Goal: Transaction & Acquisition: Purchase product/service

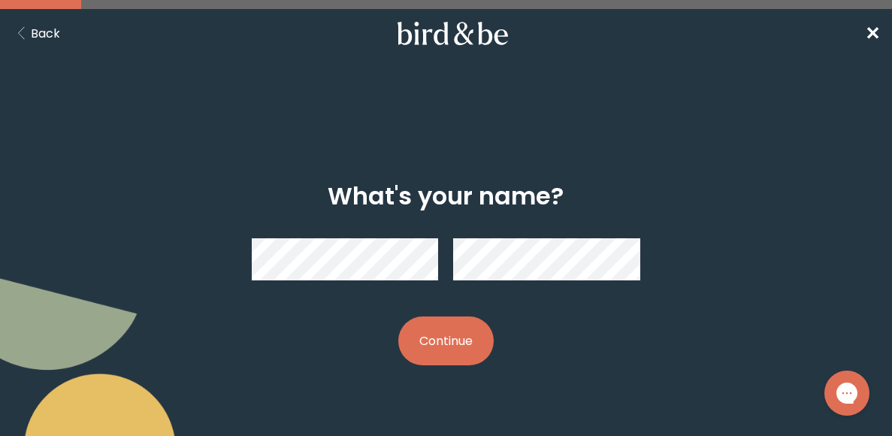
click at [463, 340] on button "Continue" at bounding box center [445, 341] width 95 height 49
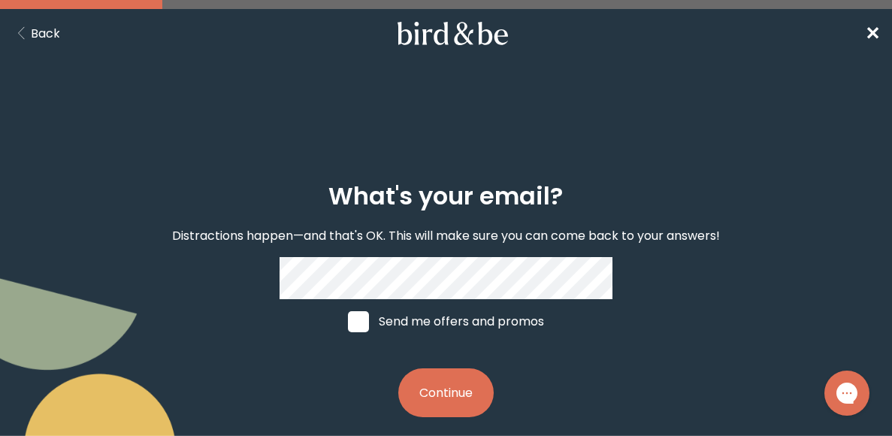
click at [638, 358] on div "What's your email? Distractions happen—and that's OK. This will make sure you c…" at bounding box center [446, 300] width 556 height 283
click at [359, 317] on span at bounding box center [358, 321] width 21 height 21
click at [348, 321] on input "Send me offers and promos" at bounding box center [347, 321] width 1 height 1
checkbox input "true"
click at [445, 385] on button "Continue" at bounding box center [445, 392] width 95 height 49
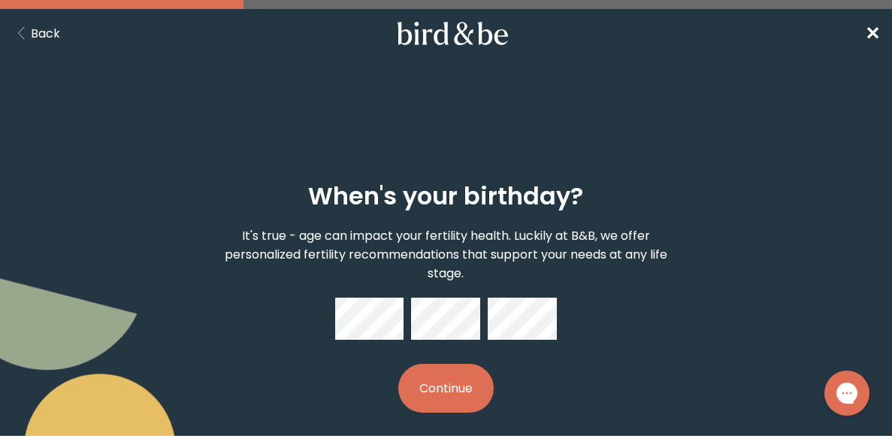
click at [441, 385] on button "Continue" at bounding box center [445, 388] width 95 height 49
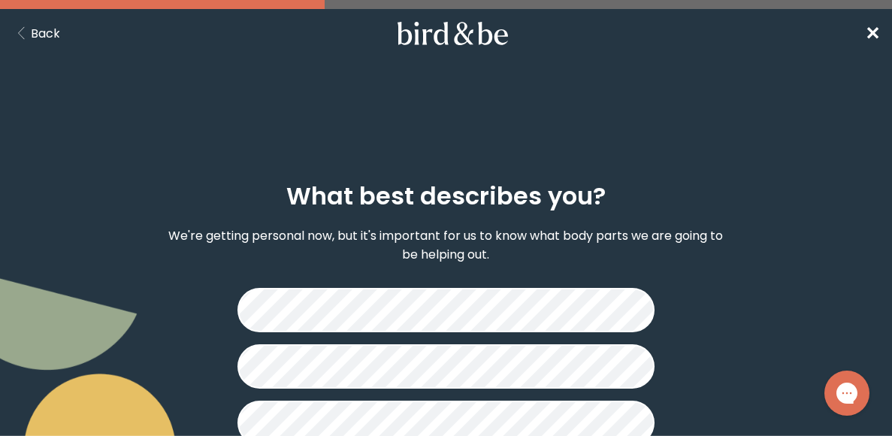
scroll to position [126, 0]
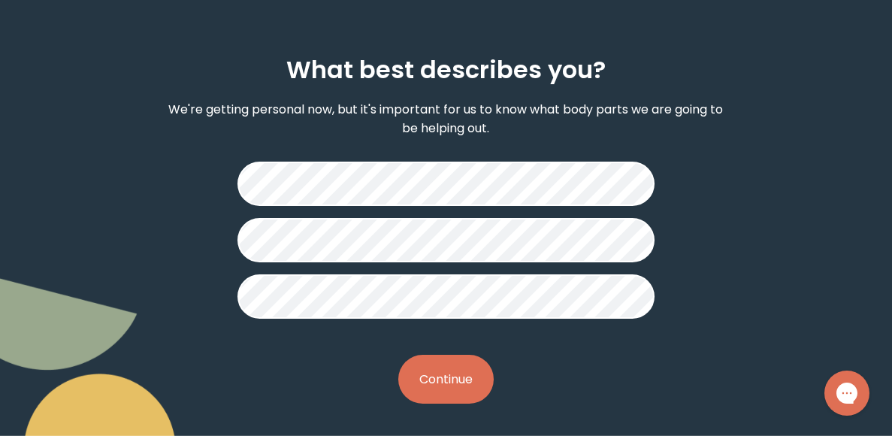
click at [428, 389] on button "Continue" at bounding box center [445, 379] width 95 height 49
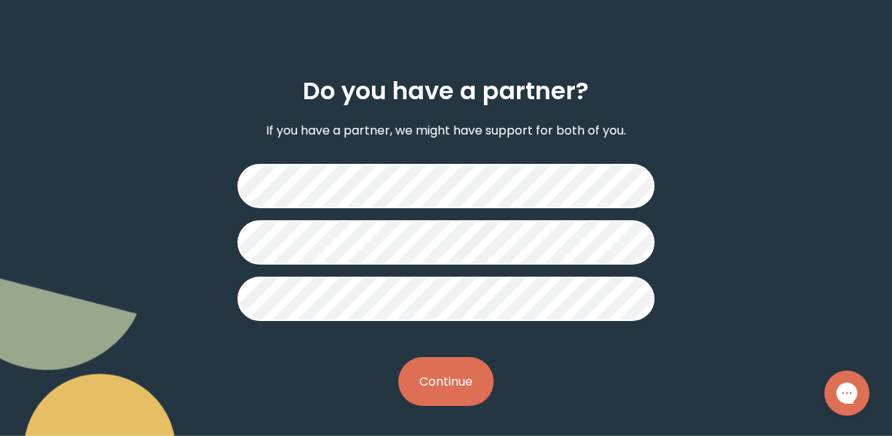
scroll to position [107, 0]
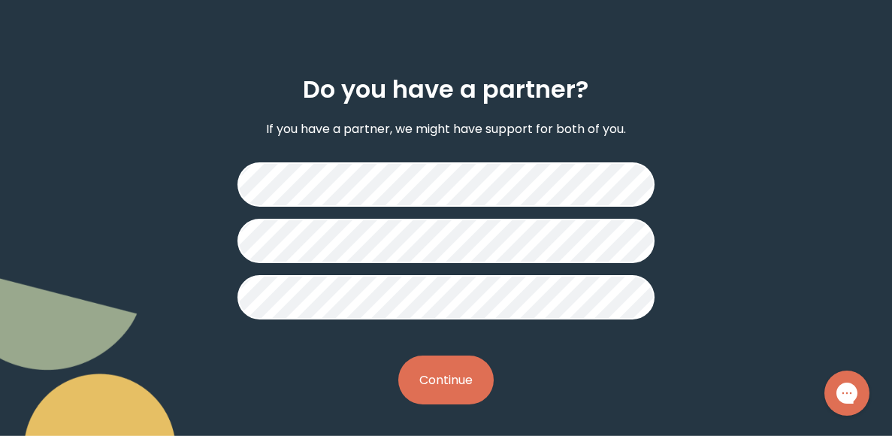
click at [459, 369] on button "Continue" at bounding box center [445, 380] width 95 height 49
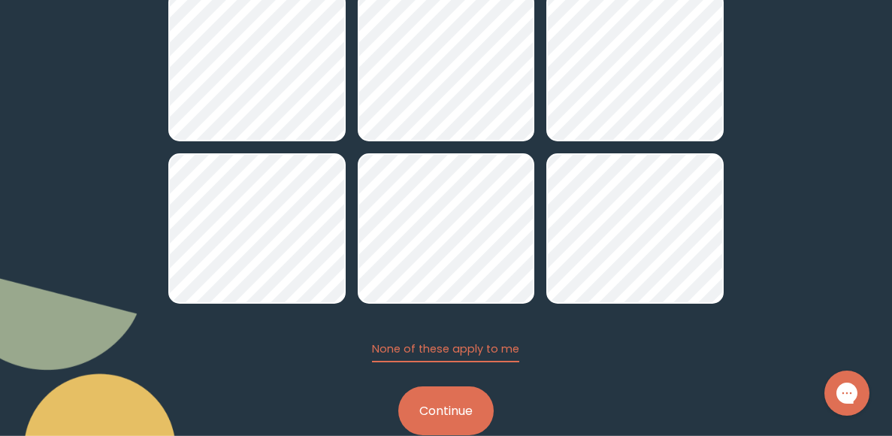
scroll to position [269, 0]
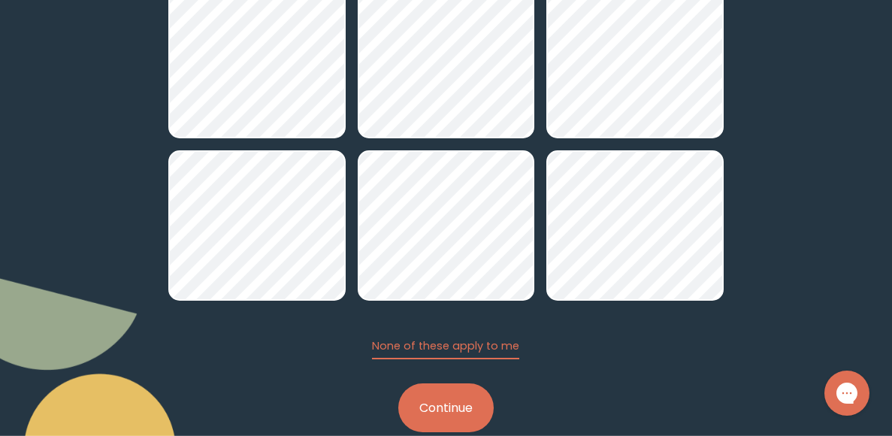
click at [450, 403] on button "Continue" at bounding box center [445, 407] width 95 height 49
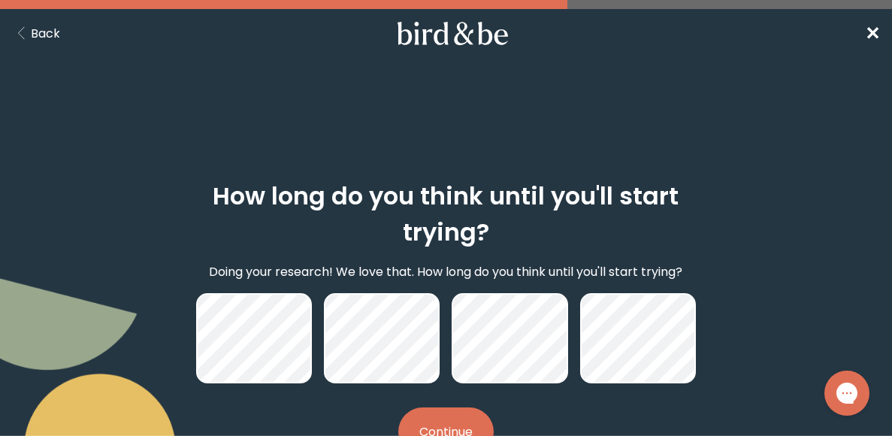
click at [462, 407] on button "Continue" at bounding box center [445, 431] width 95 height 49
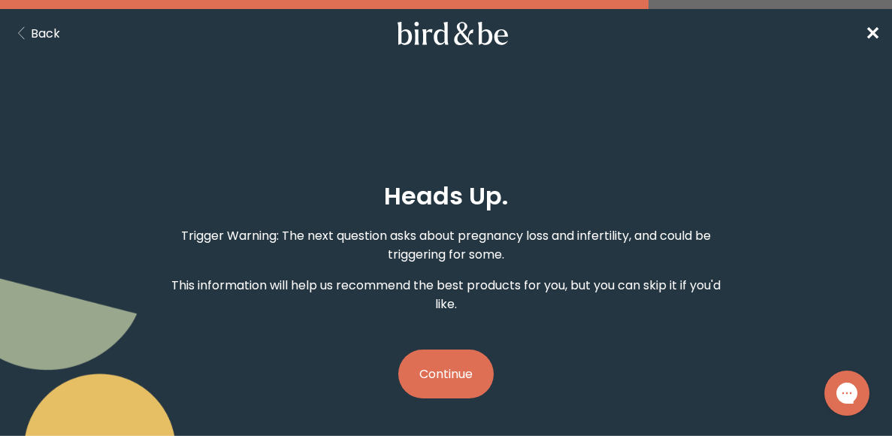
click at [435, 372] on button "Continue" at bounding box center [445, 374] width 95 height 49
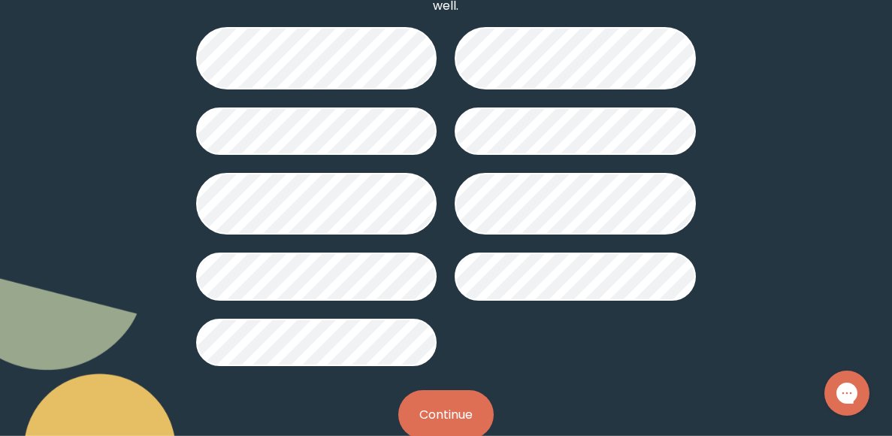
scroll to position [333, 0]
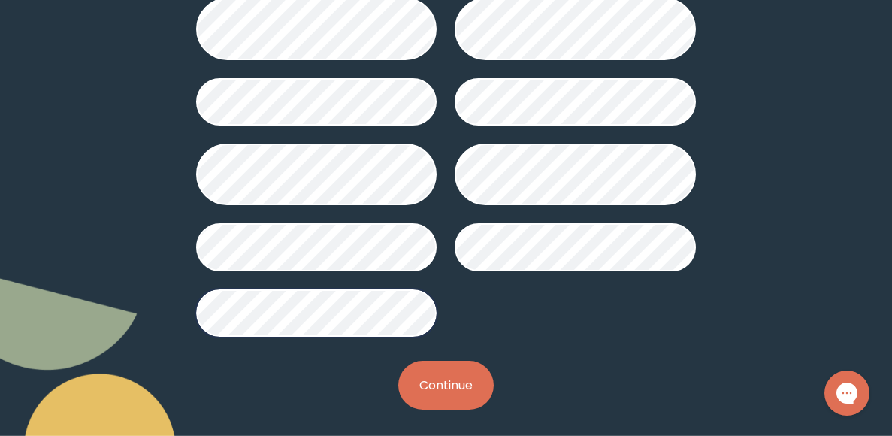
click at [453, 379] on button "Continue" at bounding box center [445, 385] width 95 height 49
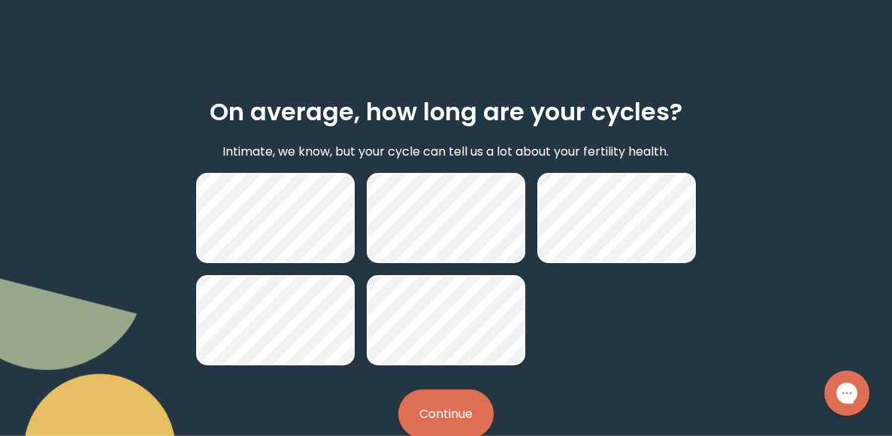
scroll to position [88, 0]
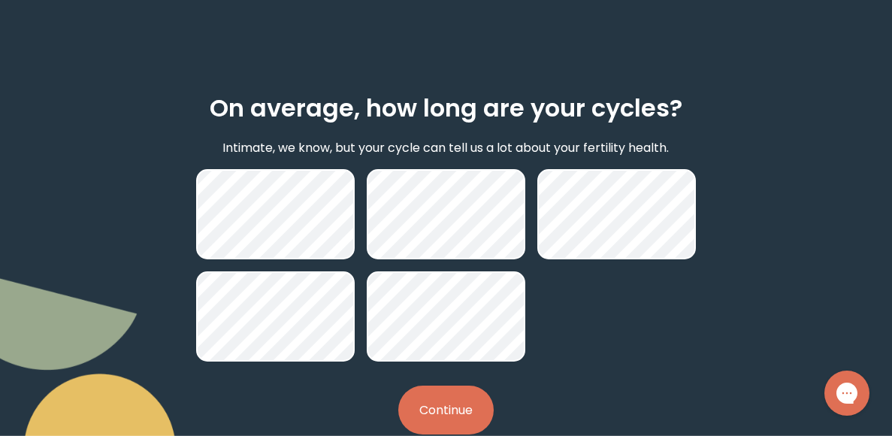
click at [438, 420] on button "Continue" at bounding box center [445, 410] width 95 height 49
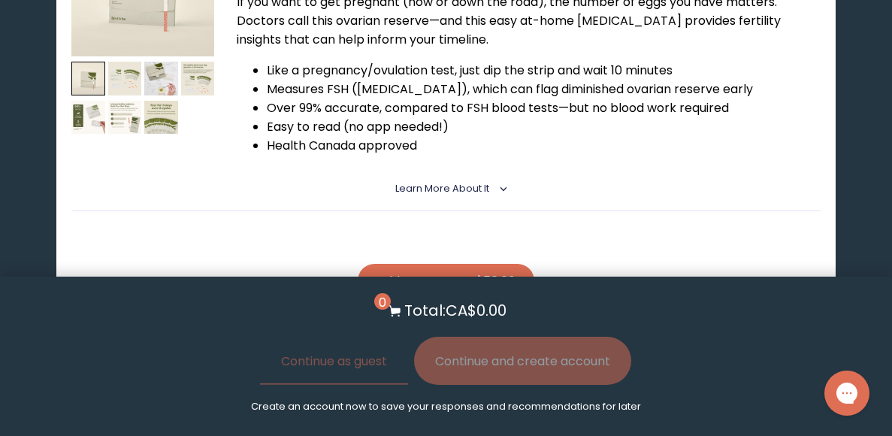
scroll to position [1660, 0]
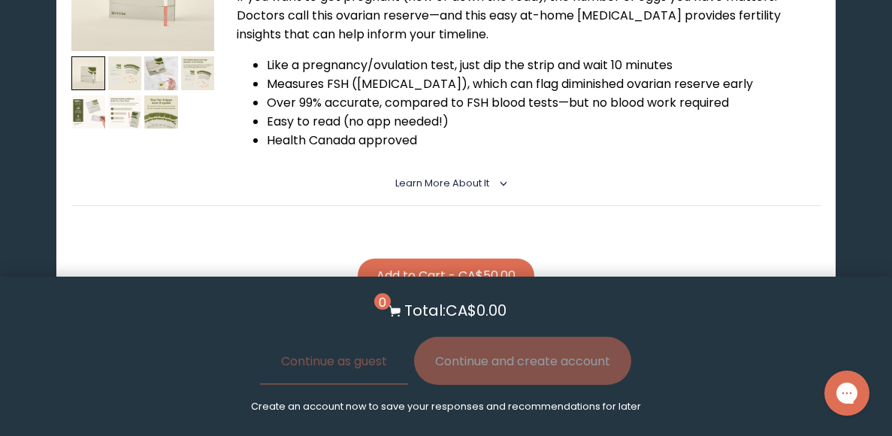
click at [444, 259] on button "Add to Cart - CA$50.00" at bounding box center [446, 276] width 177 height 34
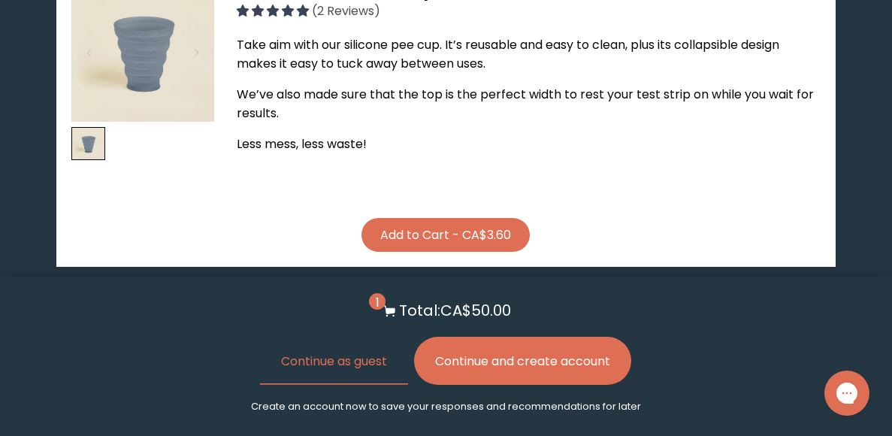
scroll to position [2040, 0]
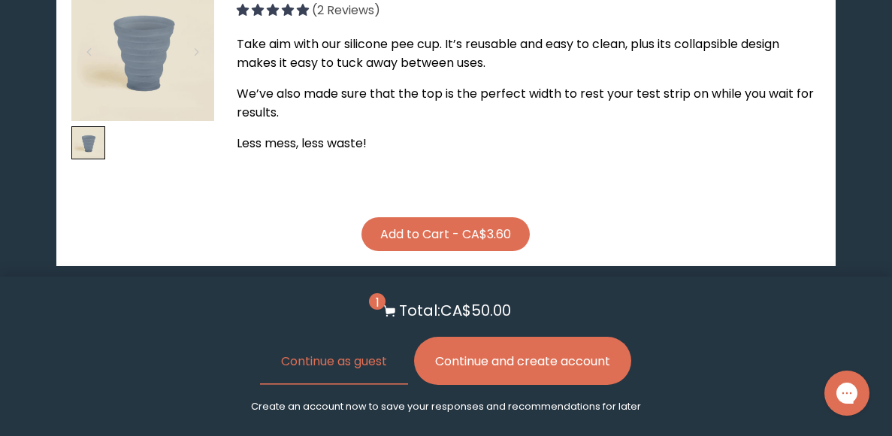
click at [491, 217] on button "Add to Cart - CA$3.60" at bounding box center [446, 234] width 168 height 34
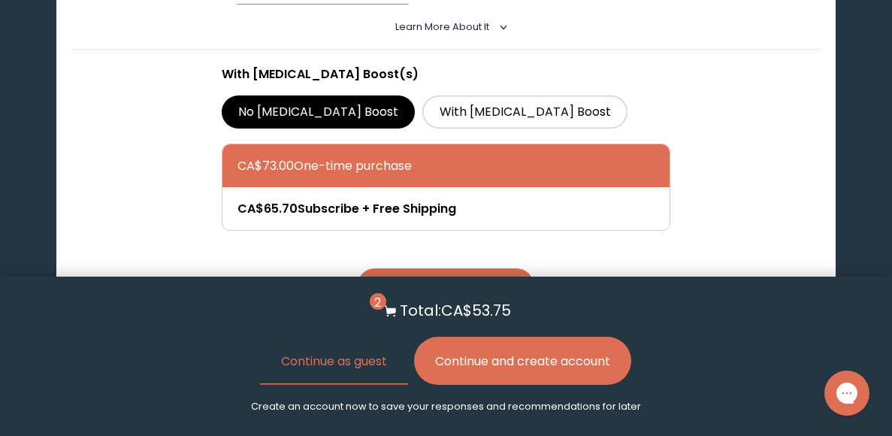
scroll to position [3402, 0]
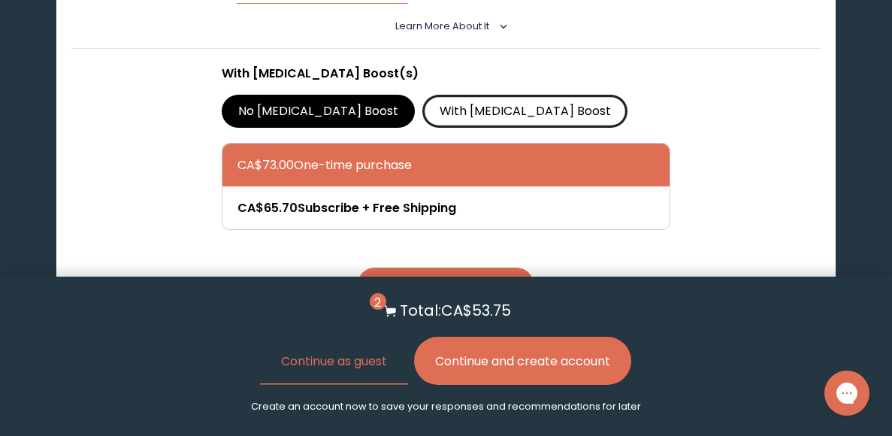
click at [423, 95] on label "With [MEDICAL_DATA] Boost" at bounding box center [525, 111] width 205 height 33
click at [0, 0] on input "With [MEDICAL_DATA] Boost" at bounding box center [0, 0] width 0 height 0
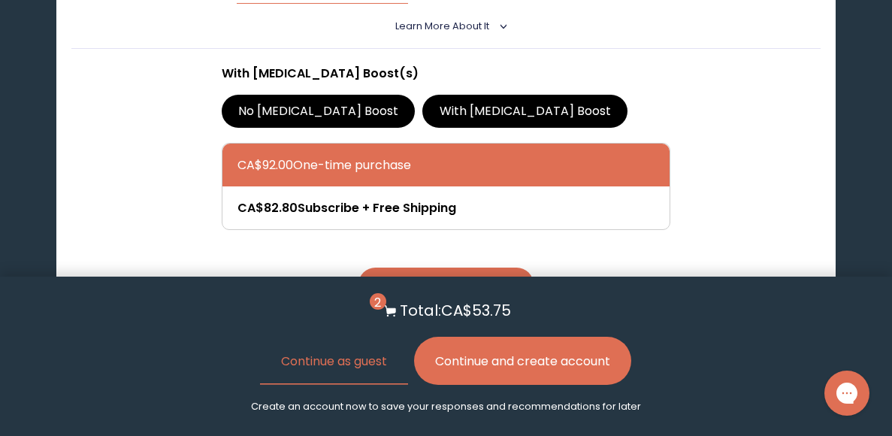
click at [435, 268] on button "Add to Cart - CA$92.00" at bounding box center [446, 285] width 175 height 34
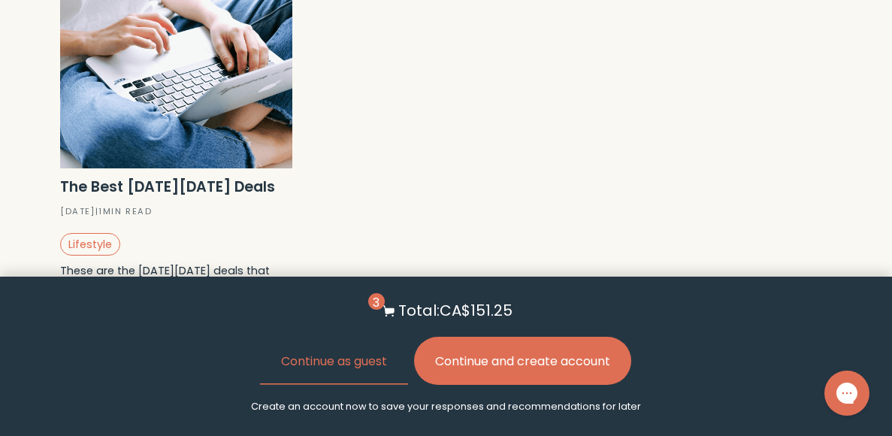
scroll to position [4506, 0]
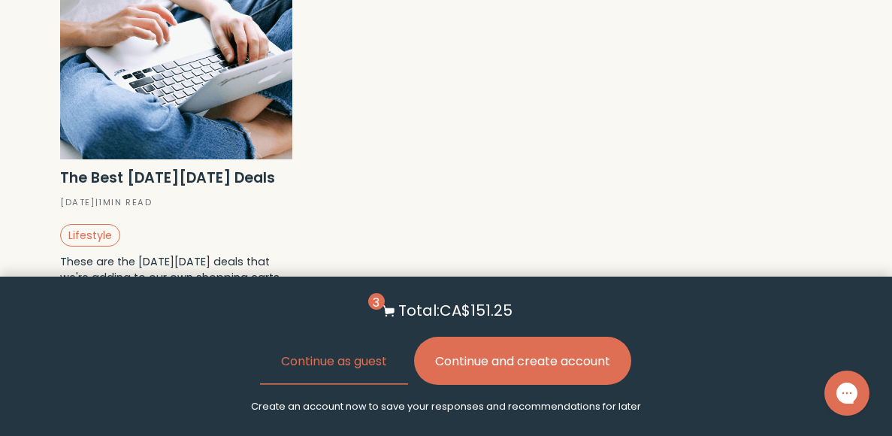
click at [528, 365] on button "Continue and create account" at bounding box center [522, 361] width 217 height 48
